Goal: Transaction & Acquisition: Purchase product/service

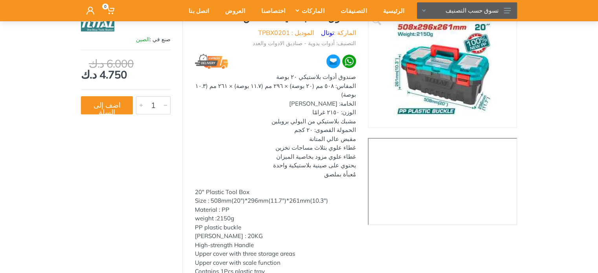
scroll to position [39, 0]
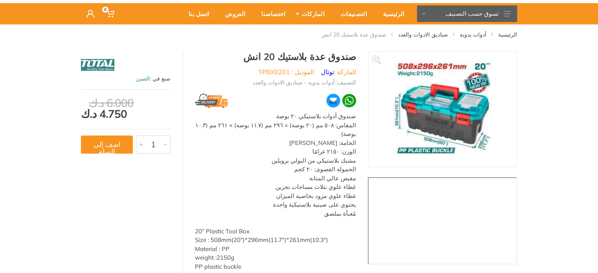
click at [442, 135] on img at bounding box center [443, 109] width 98 height 98
click at [462, 125] on img at bounding box center [443, 109] width 98 height 98
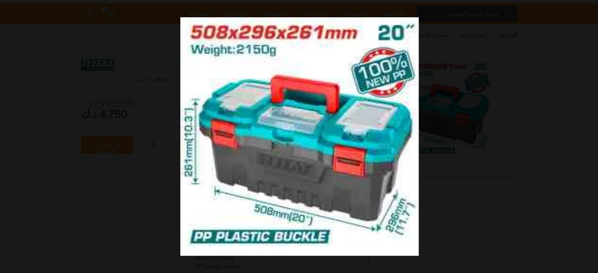
click at [558, 149] on div at bounding box center [479, 153] width 598 height 273
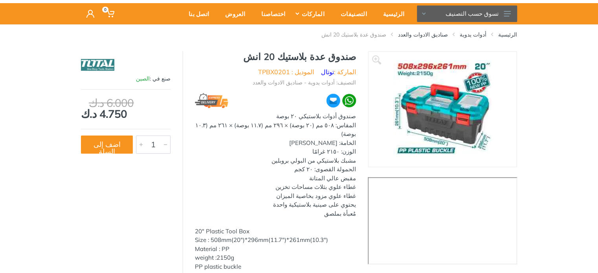
click at [451, 125] on img at bounding box center [443, 109] width 98 height 98
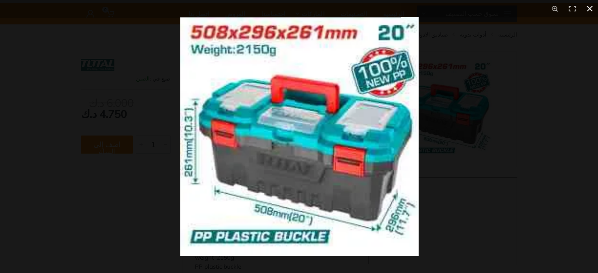
click at [145, 39] on div at bounding box center [299, 136] width 598 height 273
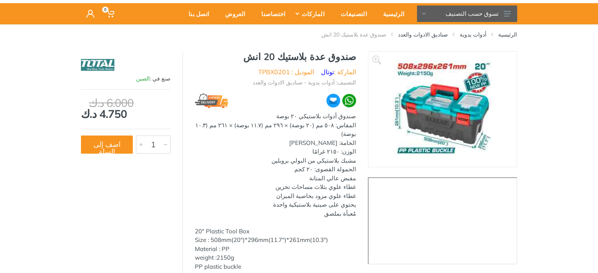
click at [440, 88] on img at bounding box center [443, 109] width 98 height 98
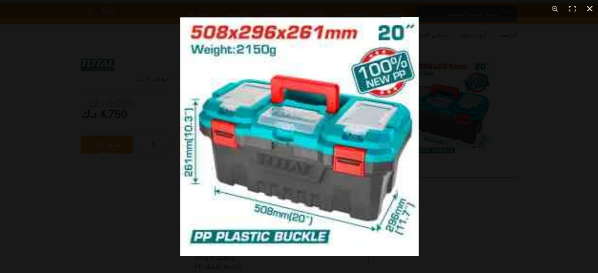
click at [511, 120] on div at bounding box center [479, 153] width 598 height 273
